Goal: Book appointment/travel/reservation

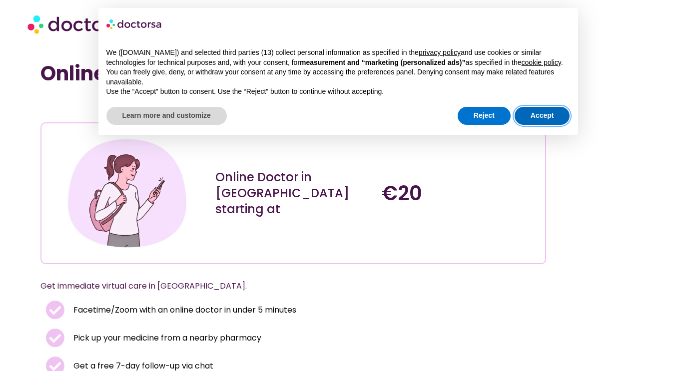
click at [535, 116] on button "Accept" at bounding box center [542, 116] width 55 height 18
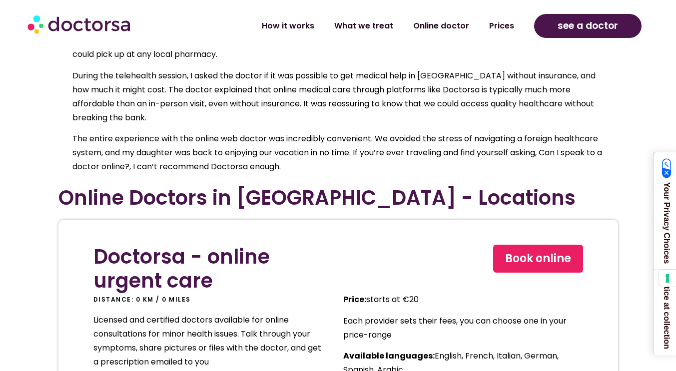
scroll to position [4838, 0]
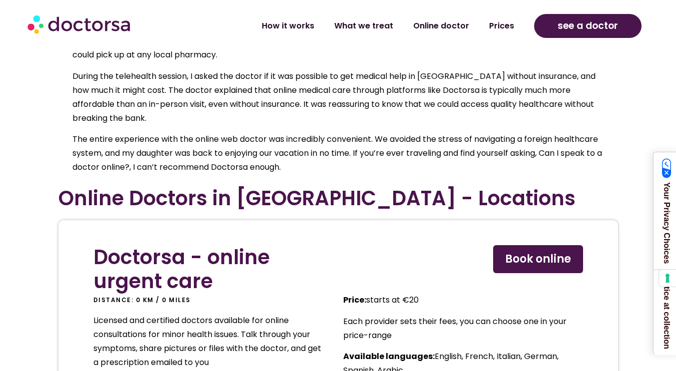
click at [548, 251] on span "Book online" at bounding box center [538, 259] width 66 height 16
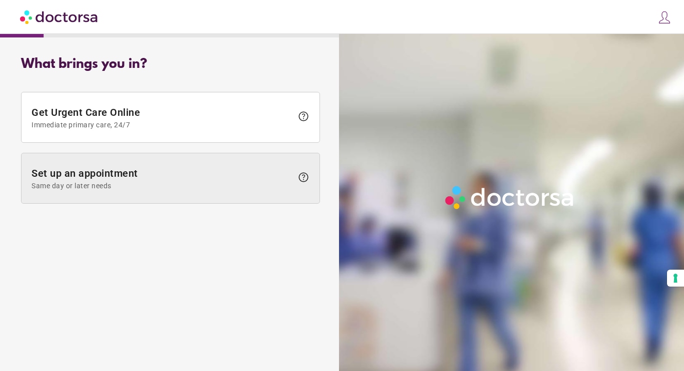
click at [273, 179] on span "Set up an appointment Same day or later needs" at bounding box center [161, 178] width 261 height 22
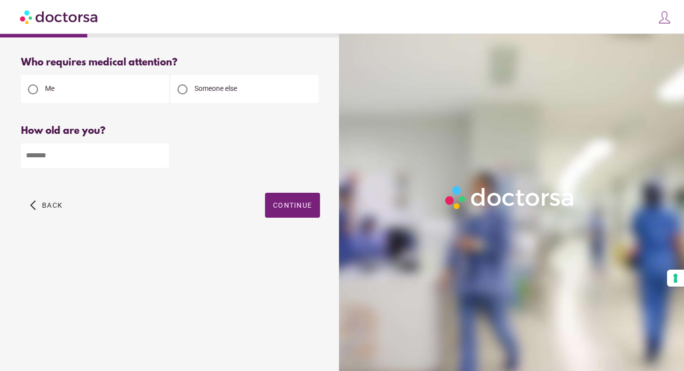
click at [65, 158] on input "number" at bounding box center [95, 155] width 148 height 24
type input "**"
click at [302, 206] on span "Continue" at bounding box center [292, 205] width 39 height 8
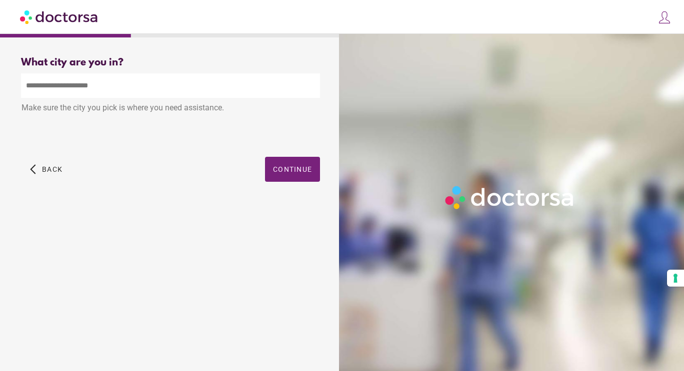
click at [107, 86] on input "text" at bounding box center [170, 85] width 299 height 24
type input "*"
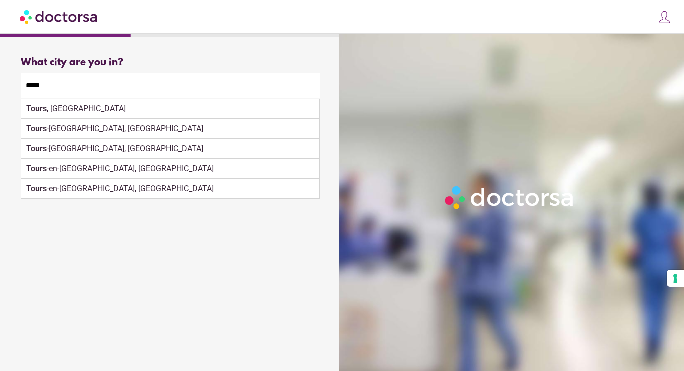
drag, startPoint x: 68, startPoint y: 88, endPoint x: 0, endPoint y: 87, distance: 68.0
click at [0, 87] on div "What brings you in? Get Urgent Care Online Immediate primary care, 24/7 help Se…" at bounding box center [342, 174] width 684 height 348
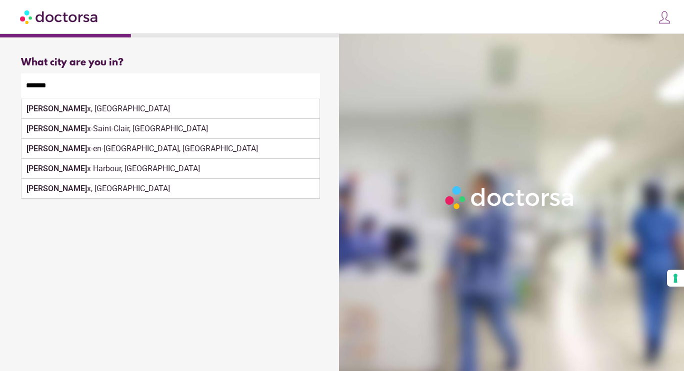
click at [37, 116] on div "Bordeau x, France" at bounding box center [170, 109] width 298 height 20
type input "**********"
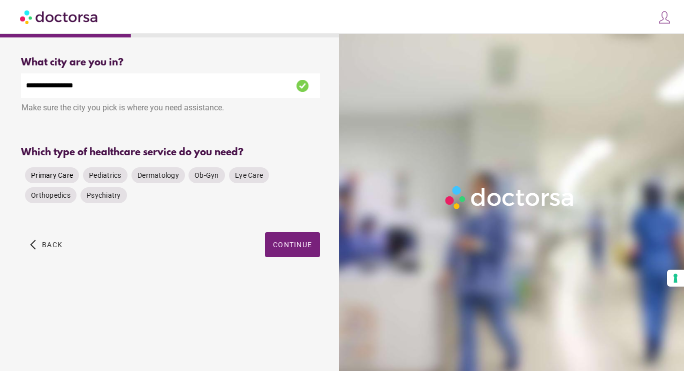
click at [48, 173] on span "Primary Care" at bounding box center [52, 175] width 42 height 8
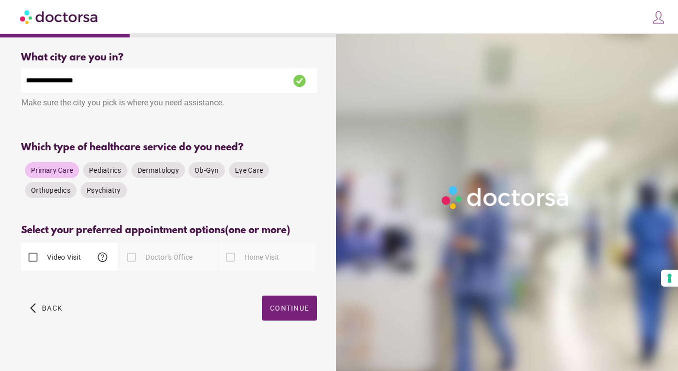
scroll to position [6, 0]
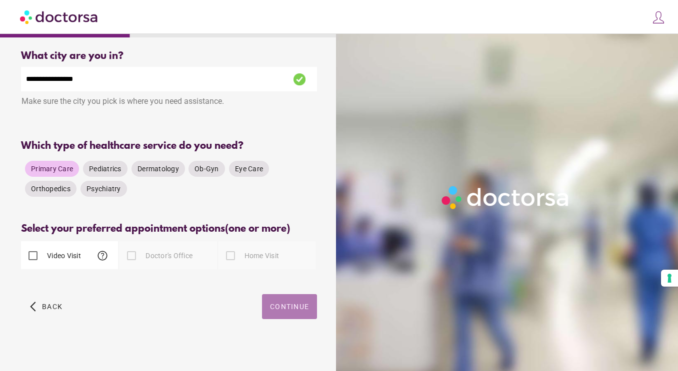
click at [301, 307] on span "button" at bounding box center [289, 306] width 55 height 25
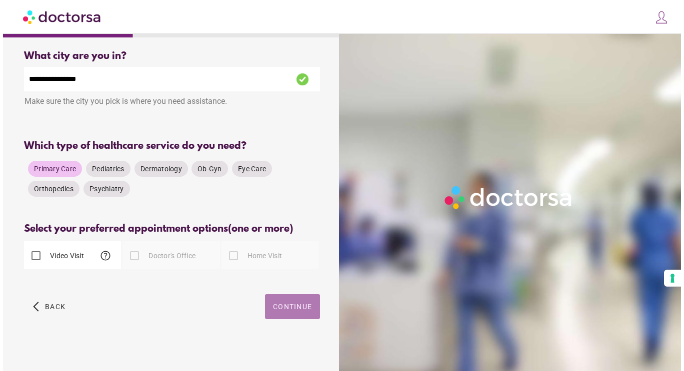
scroll to position [0, 0]
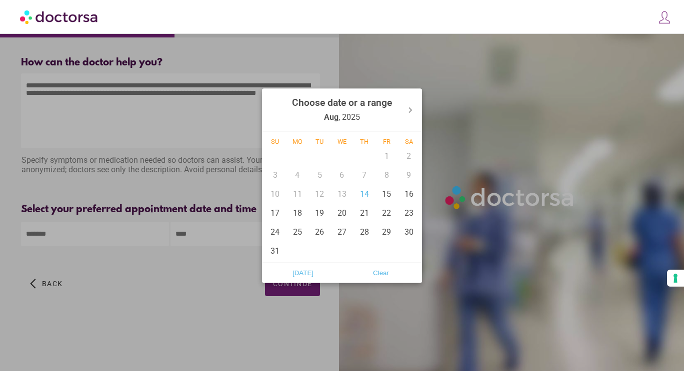
click at [80, 239] on body "**********" at bounding box center [342, 185] width 684 height 371
click at [295, 215] on div "18" at bounding box center [297, 212] width 22 height 19
click at [326, 215] on div "19" at bounding box center [319, 212] width 22 height 19
type input "**********"
click at [379, 276] on span "Clear" at bounding box center [381, 272] width 72 height 15
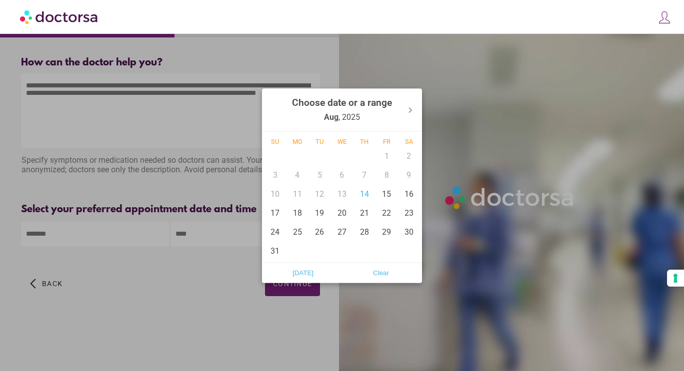
click at [217, 292] on div at bounding box center [342, 185] width 684 height 371
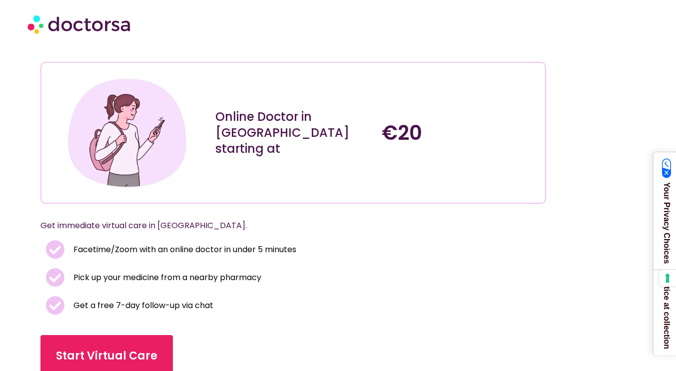
scroll to position [48, 0]
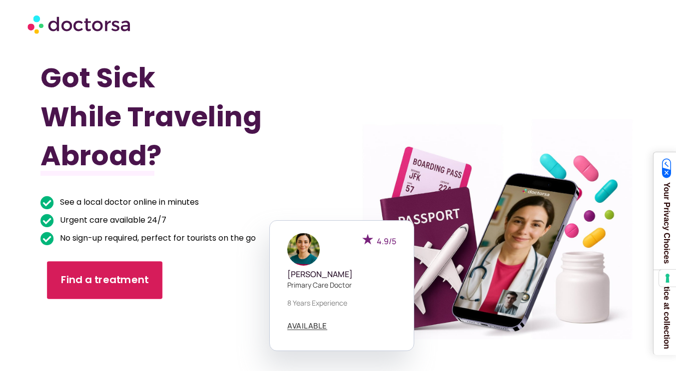
click at [117, 280] on span "Find a treatment" at bounding box center [105, 280] width 88 height 14
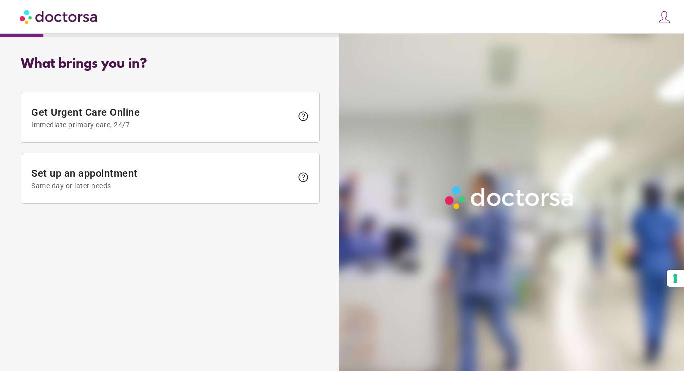
drag, startPoint x: 236, startPoint y: 187, endPoint x: 244, endPoint y: 187, distance: 7.5
click at [242, 187] on span "Same day or later needs" at bounding box center [161, 186] width 261 height 8
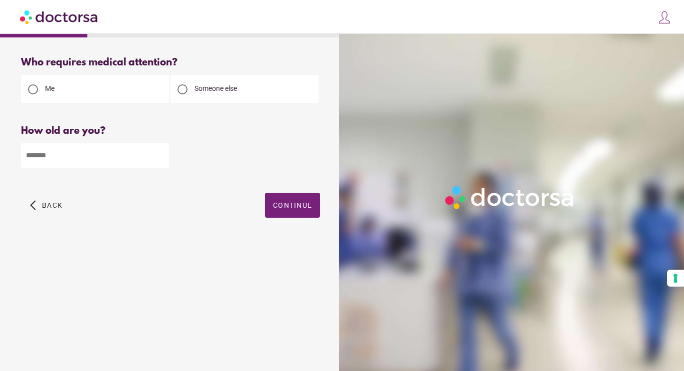
click at [79, 158] on input "number" at bounding box center [95, 155] width 148 height 24
type input "*"
type input "**"
click at [277, 203] on span "Continue" at bounding box center [292, 205] width 39 height 8
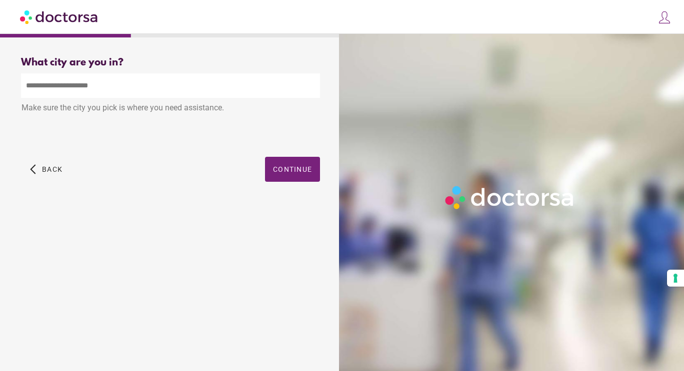
click at [79, 93] on input "text" at bounding box center [170, 85] width 299 height 24
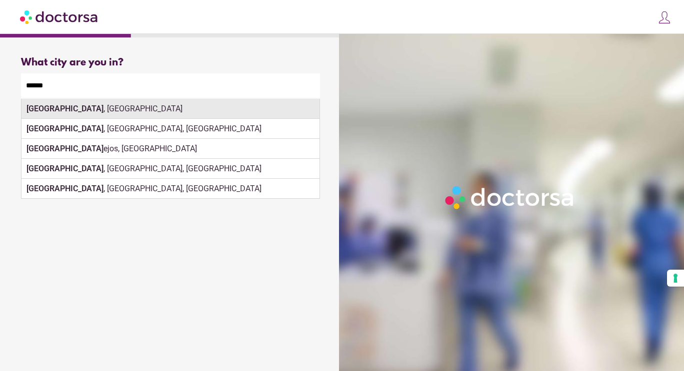
click at [107, 110] on div "[GEOGRAPHIC_DATA] , [GEOGRAPHIC_DATA]" at bounding box center [170, 109] width 298 height 20
type input "**********"
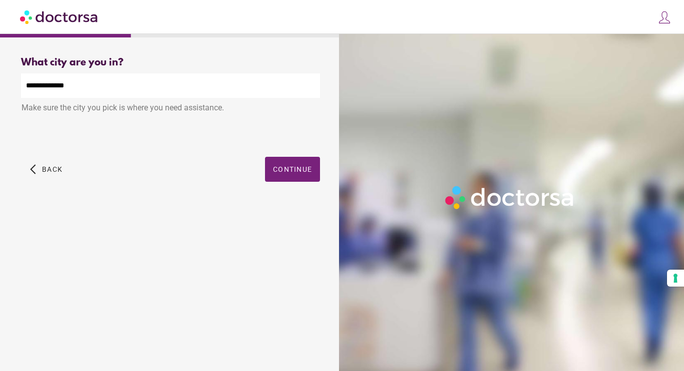
click at [299, 168] on span "Continue" at bounding box center [292, 169] width 39 height 8
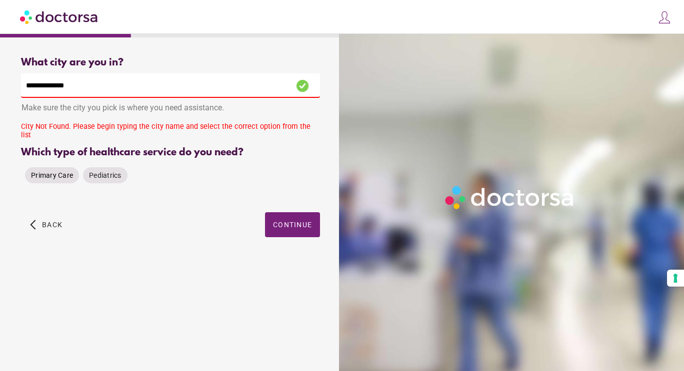
click at [54, 173] on span "Primary Care" at bounding box center [52, 175] width 42 height 8
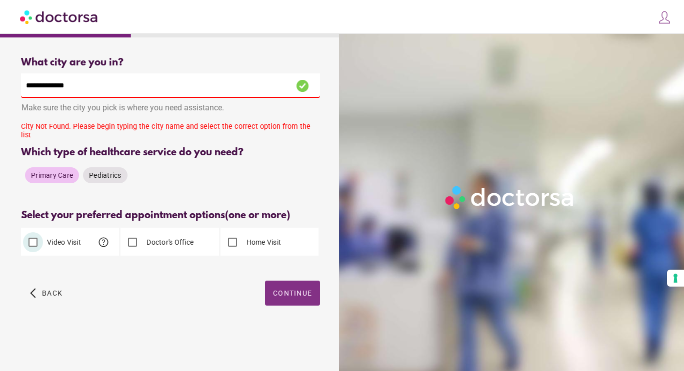
click at [289, 289] on span "Continue" at bounding box center [292, 293] width 39 height 8
